Goal: Task Accomplishment & Management: Use online tool/utility

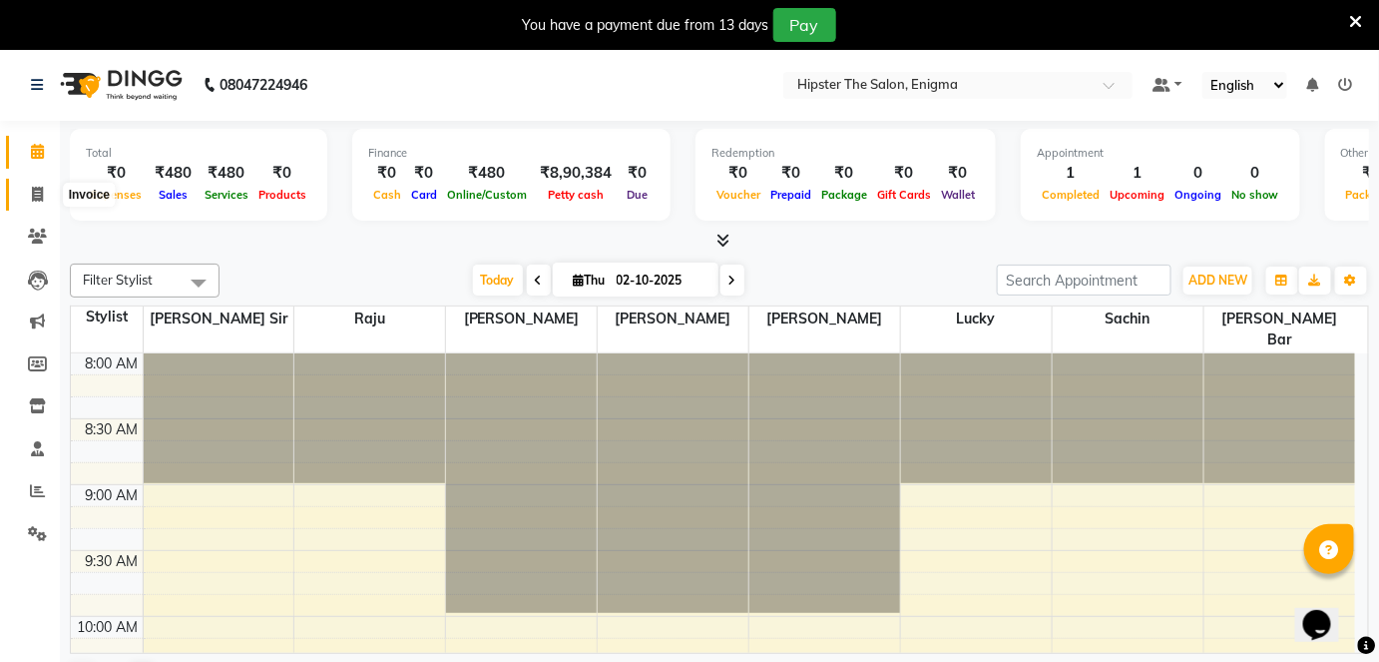
drag, startPoint x: 0, startPoint y: 0, endPoint x: 26, endPoint y: 197, distance: 198.3
click at [26, 197] on span at bounding box center [37, 195] width 35 height 23
select select "4468"
select select "service"
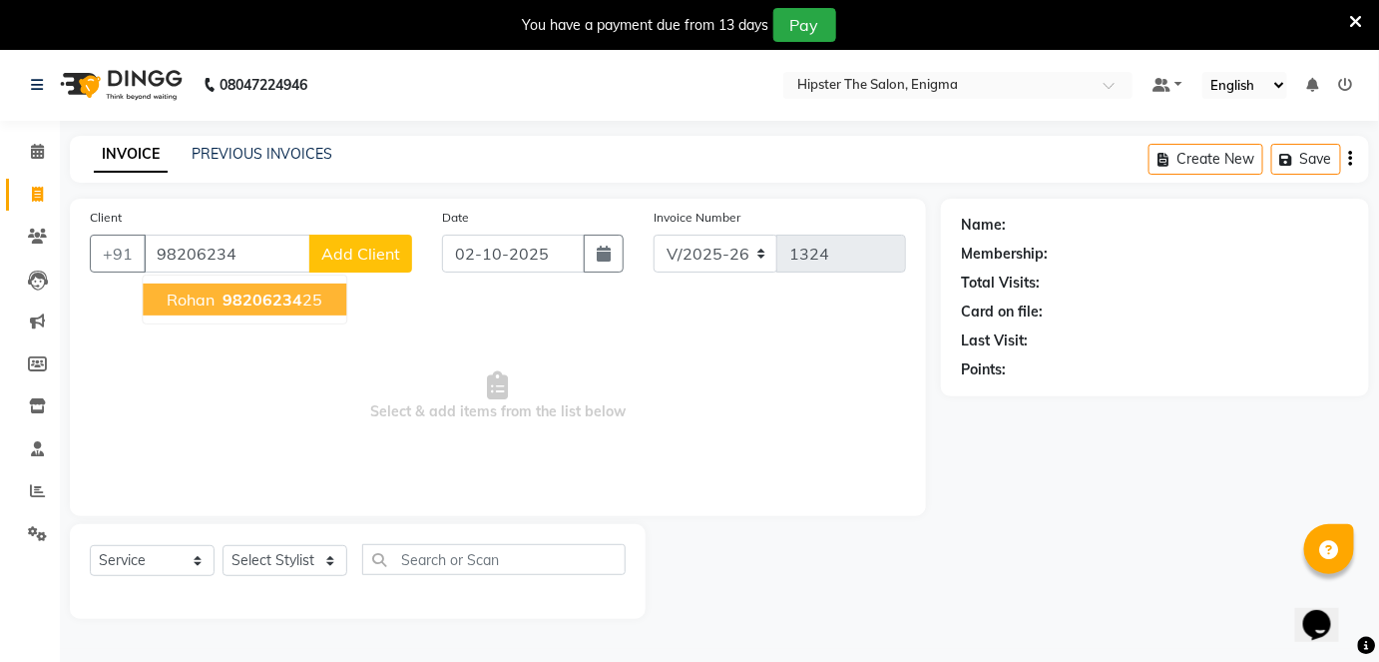
click at [289, 285] on button "rohan 98206234 25" at bounding box center [245, 299] width 204 height 32
type input "9820623425"
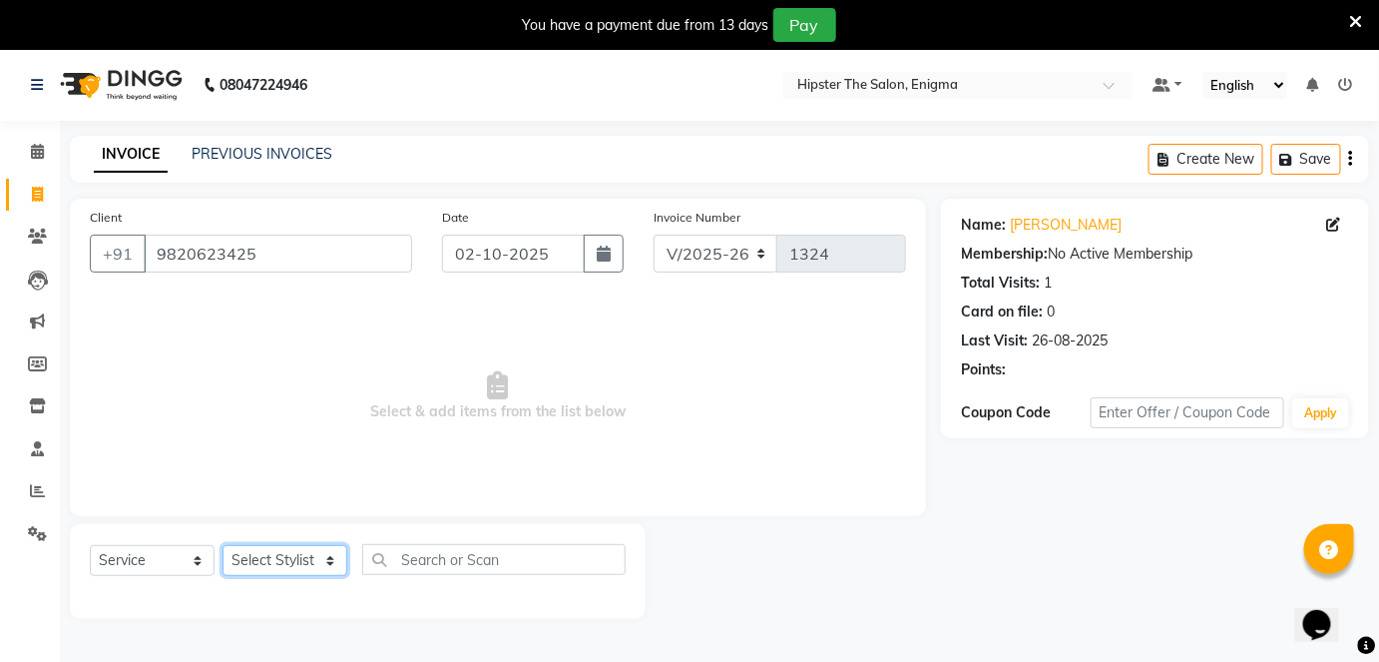
click at [292, 570] on select "Select Stylist [PERSON_NAME] [PERSON_NAME] [PERSON_NAME] [PERSON_NAME] poonam […" at bounding box center [285, 560] width 125 height 31
select select "85797"
click at [223, 545] on select "Select Stylist [PERSON_NAME] [PERSON_NAME] [PERSON_NAME] [PERSON_NAME] poonam […" at bounding box center [285, 560] width 125 height 31
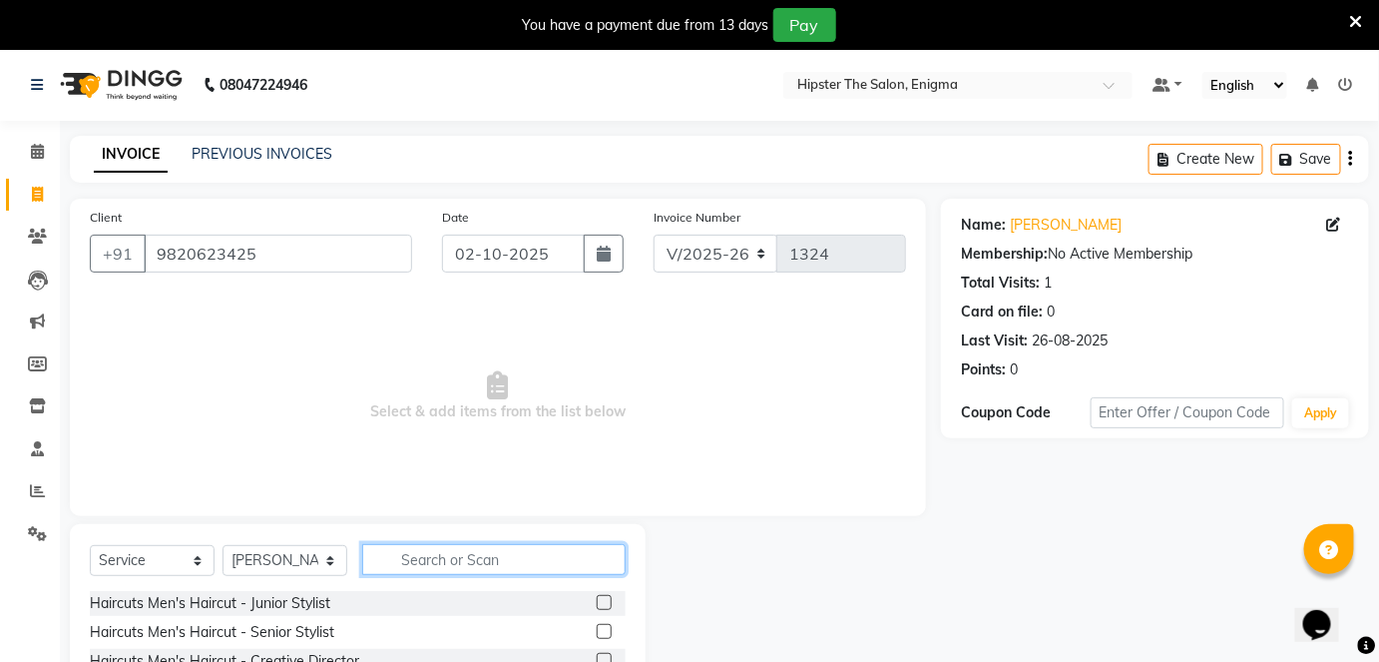
click at [427, 552] on input "text" at bounding box center [493, 559] width 263 height 31
click at [597, 603] on label at bounding box center [604, 602] width 15 height 15
click at [597, 603] on input "checkbox" at bounding box center [603, 603] width 13 height 13
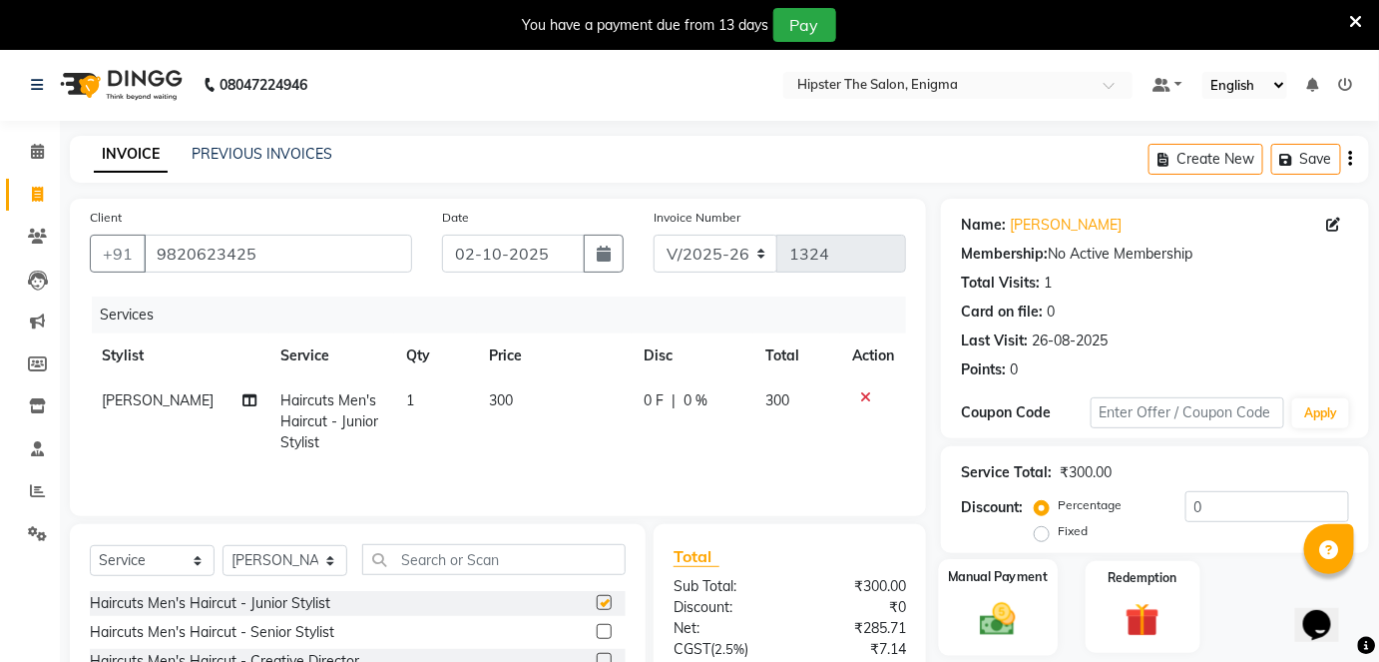
checkbox input "false"
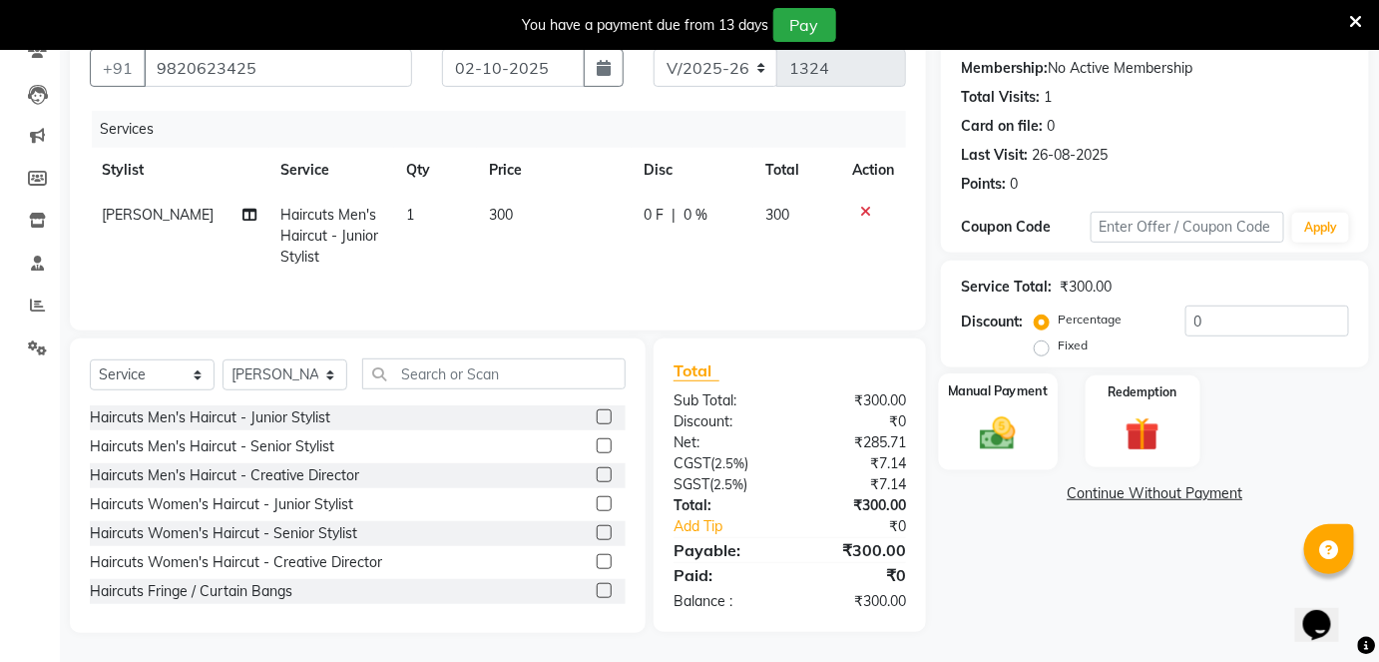
click at [1022, 430] on img at bounding box center [998, 432] width 58 height 41
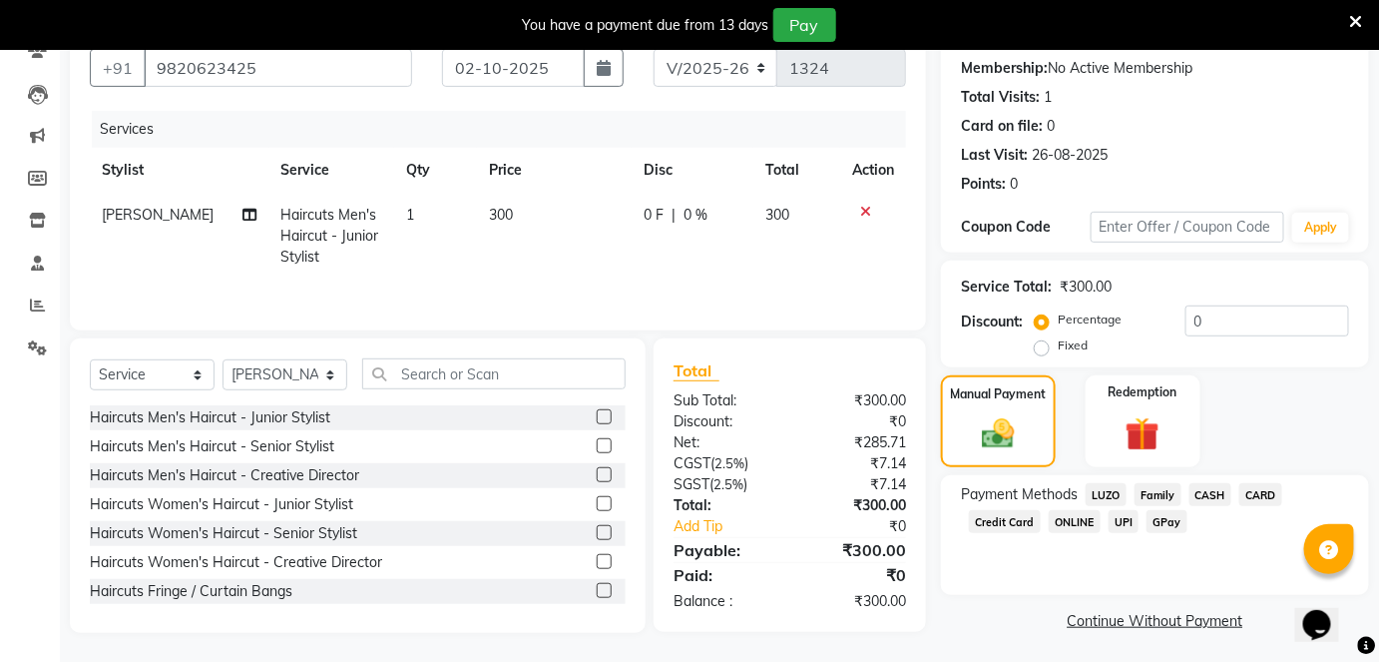
click at [1219, 493] on span "CASH" at bounding box center [1210, 494] width 43 height 23
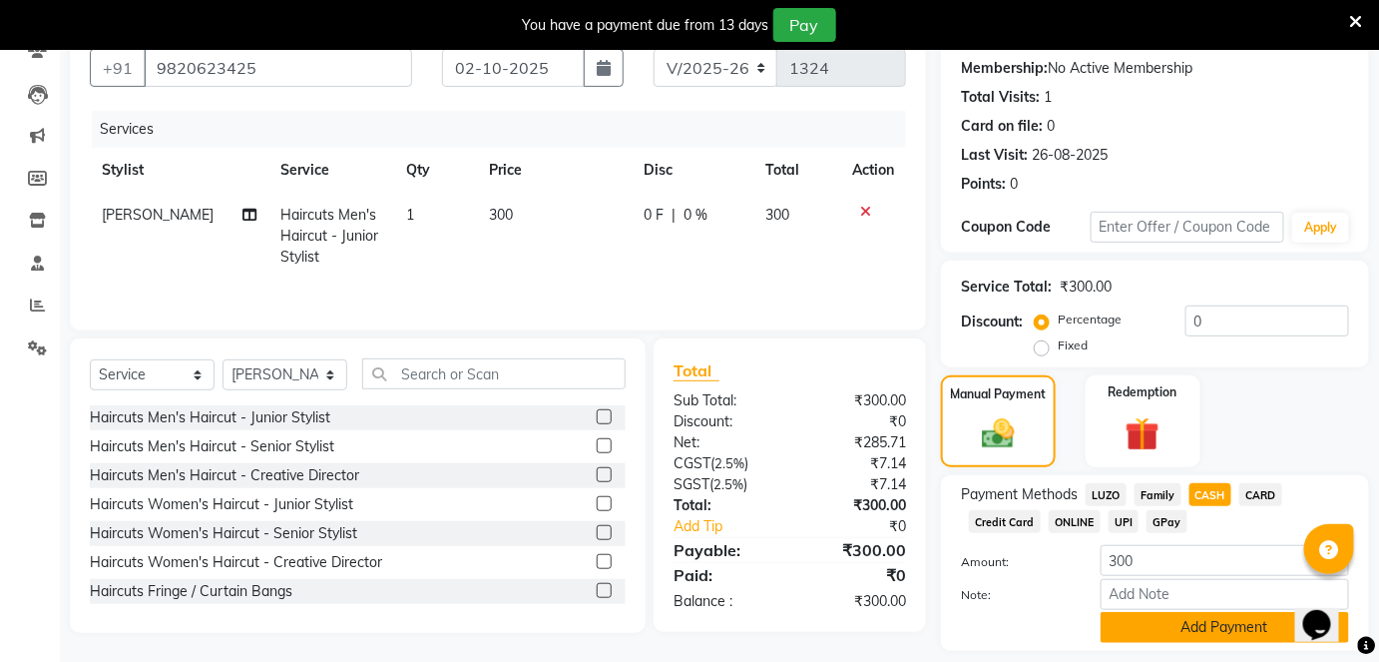
click at [1207, 630] on button "Add Payment" at bounding box center [1225, 627] width 248 height 31
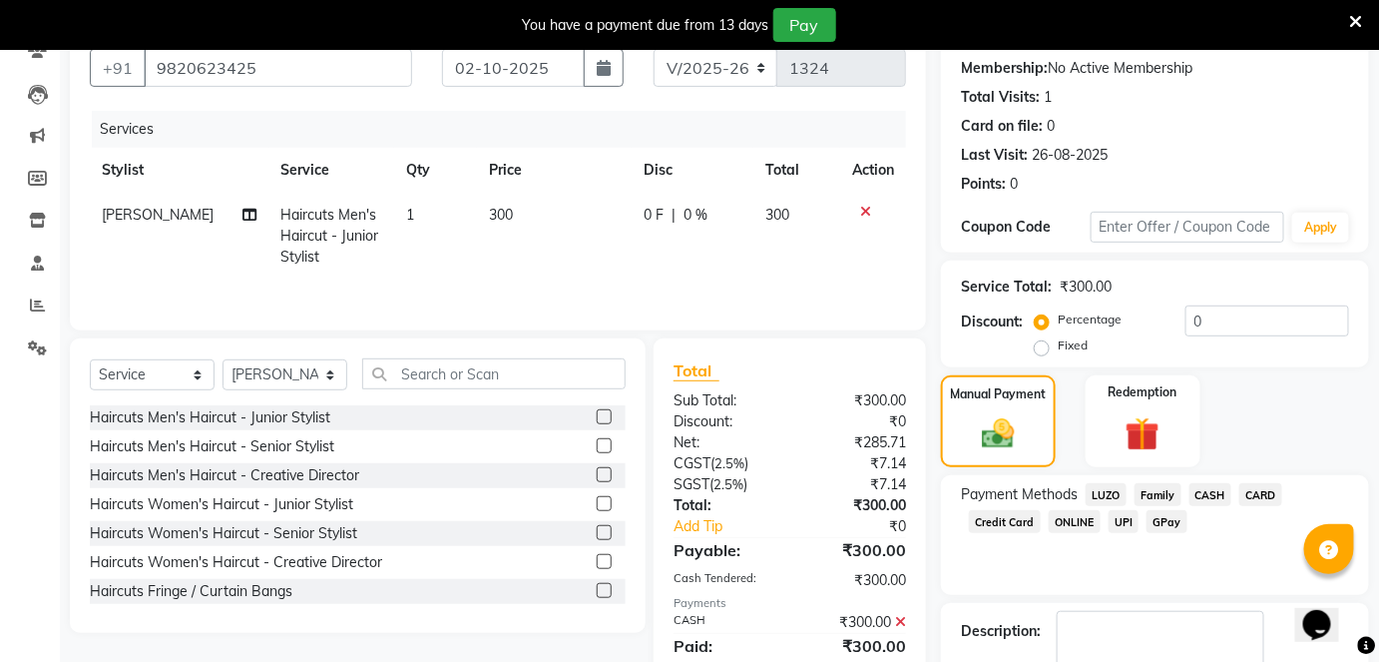
scroll to position [300, 0]
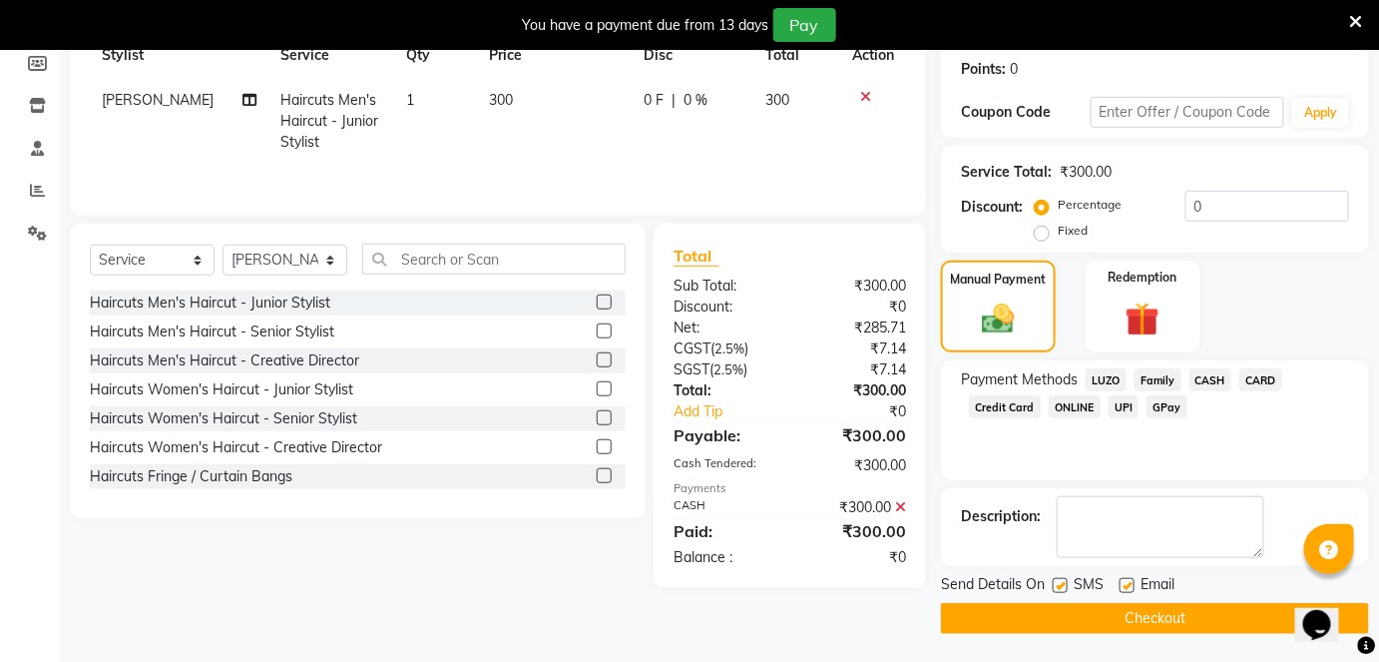
click at [1175, 618] on button "Checkout" at bounding box center [1155, 618] width 428 height 31
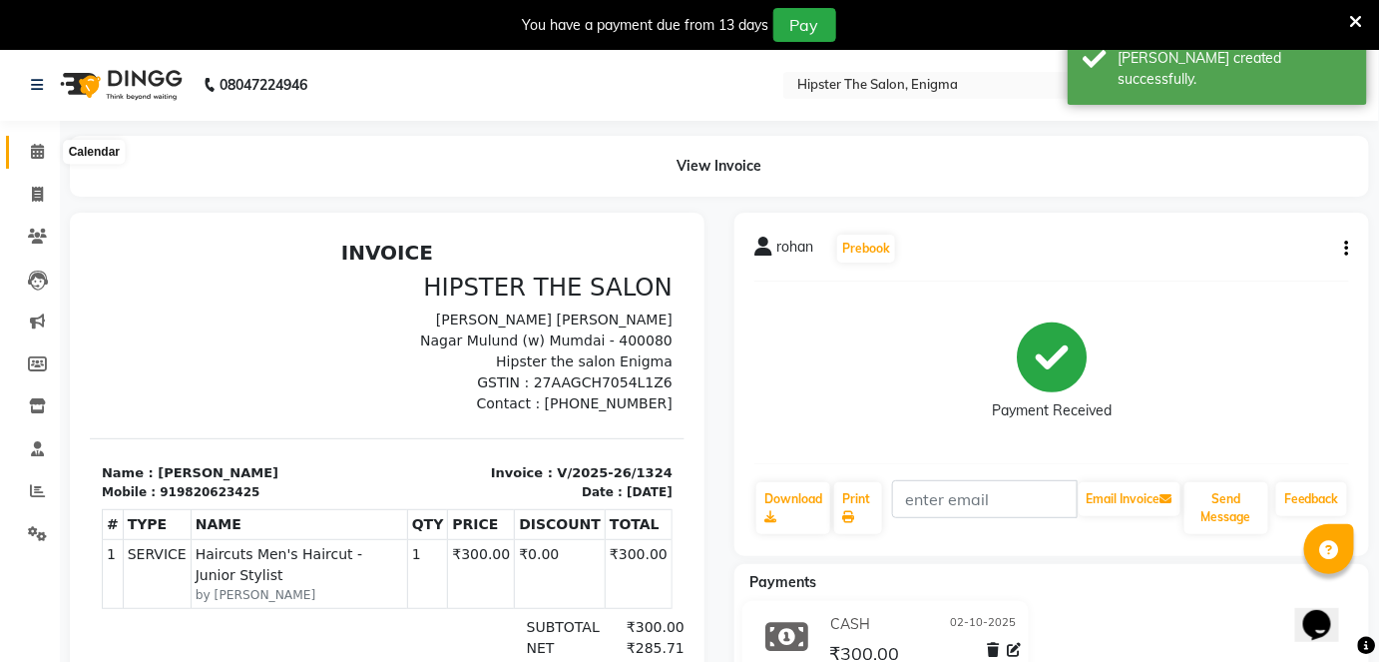
click at [40, 162] on span at bounding box center [37, 152] width 35 height 23
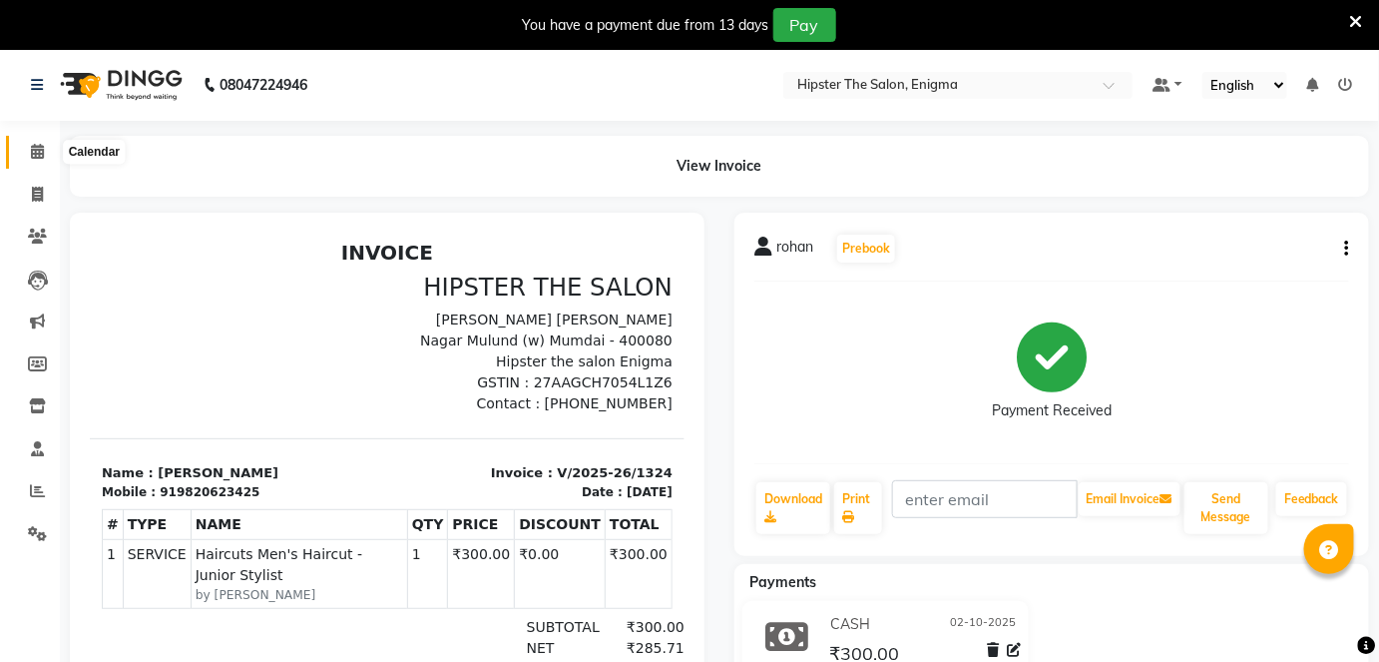
click at [42, 149] on icon at bounding box center [37, 151] width 13 height 15
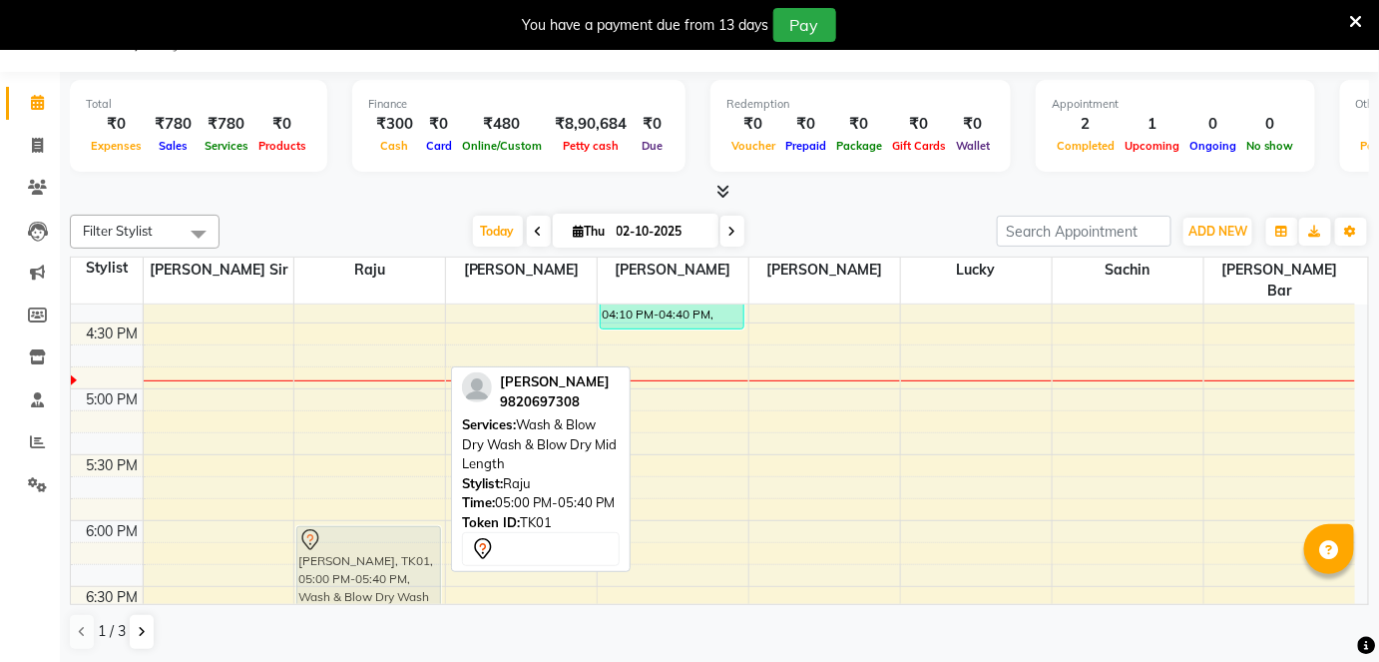
scroll to position [1102, 0]
drag, startPoint x: 353, startPoint y: 449, endPoint x: 353, endPoint y: 543, distance: 93.8
click at [353, 543] on div "[PERSON_NAME], TK01, 05:00 PM-05:40 PM, Wash & Blow Dry Wash & Blow Dry Mid Len…" at bounding box center [369, 124] width 151 height 1843
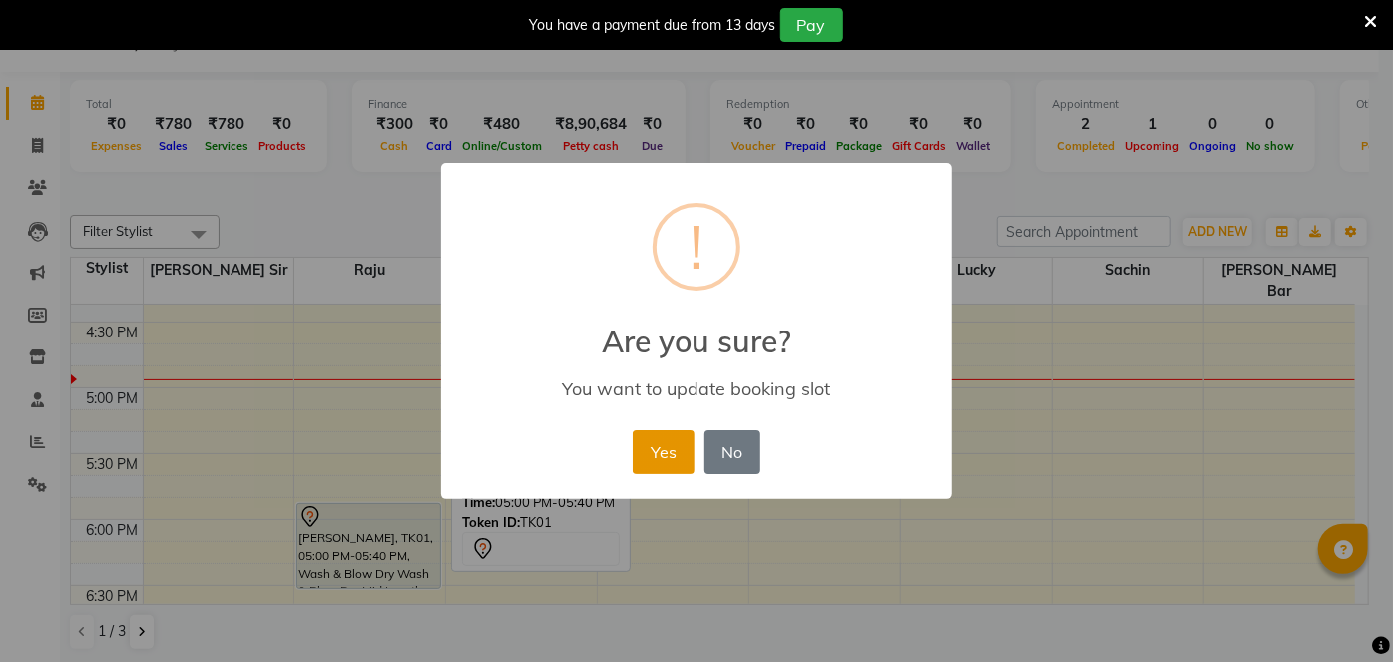
click at [648, 456] on button "Yes" at bounding box center [663, 452] width 61 height 44
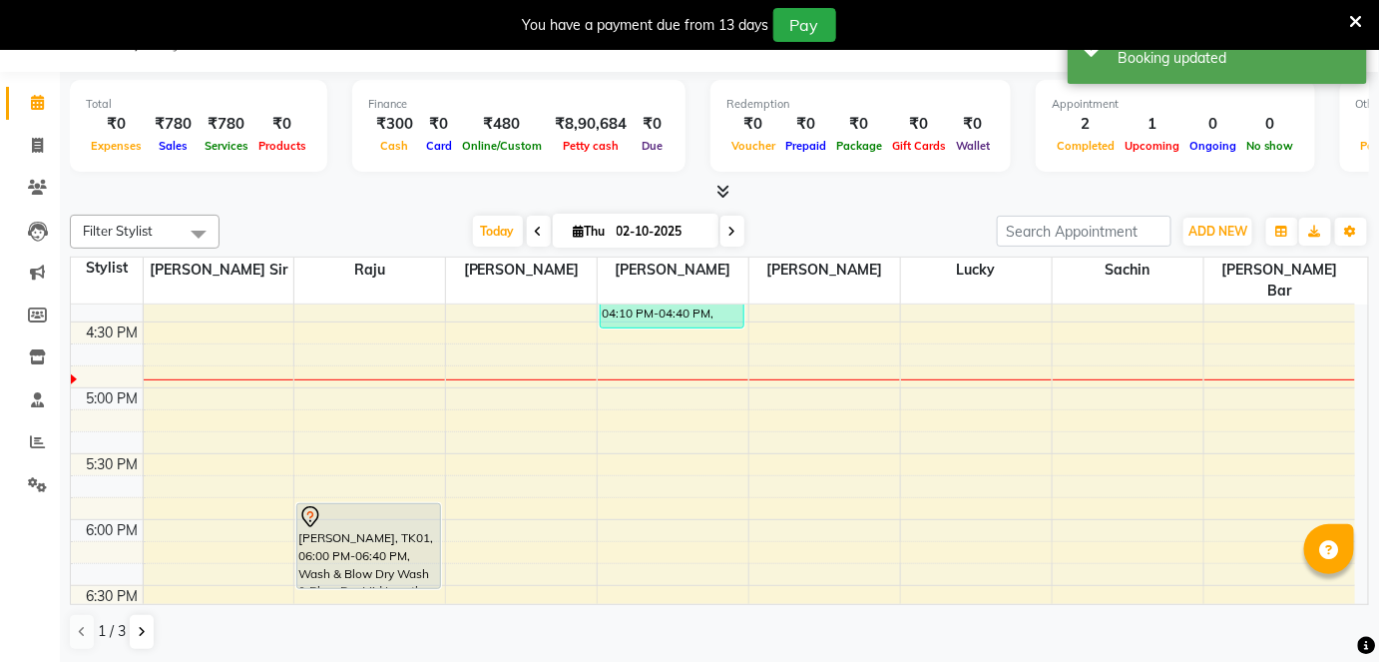
click at [316, 164] on div "Total ₹0 Expenses ₹780 Sales ₹780 Services ₹0 Products" at bounding box center [198, 126] width 257 height 92
